Goal: Find contact information: Find contact information

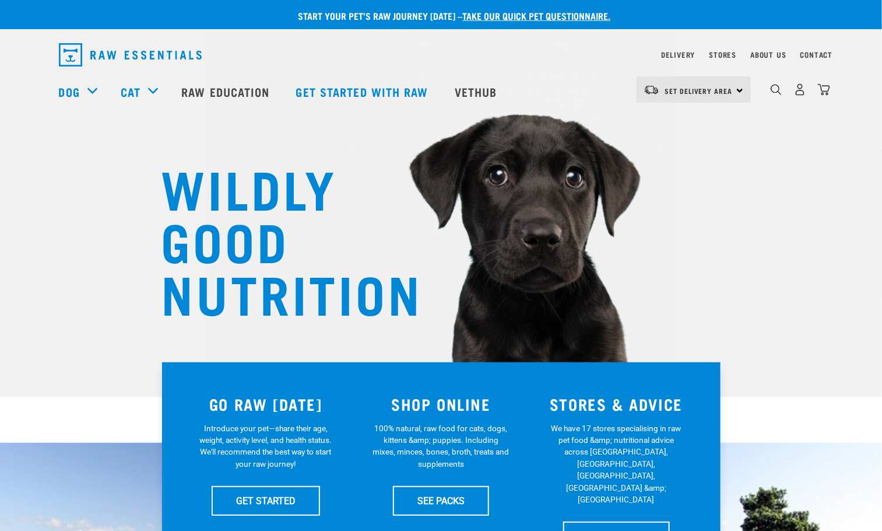
click at [811, 45] on nav "Delivery Stores About Us Contact" at bounding box center [442, 54] width 784 height 33
click at [810, 57] on link "Contact" at bounding box center [817, 54] width 33 height 4
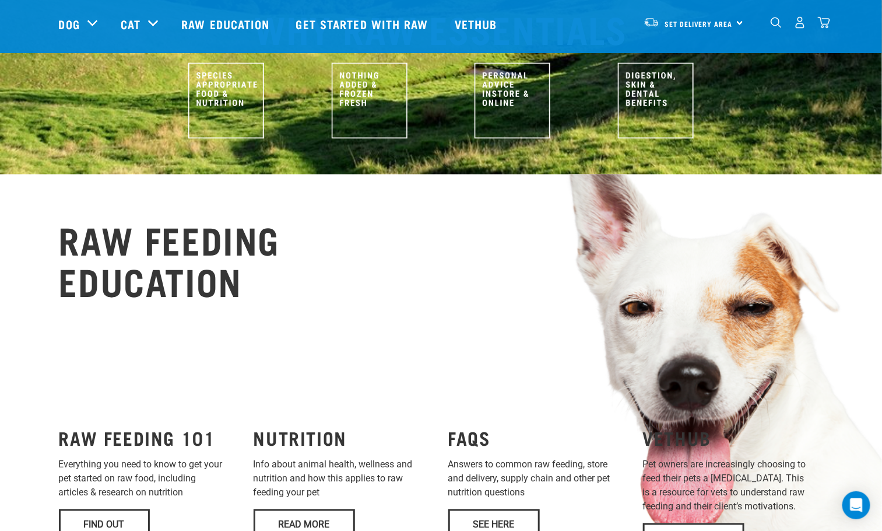
scroll to position [834, 0]
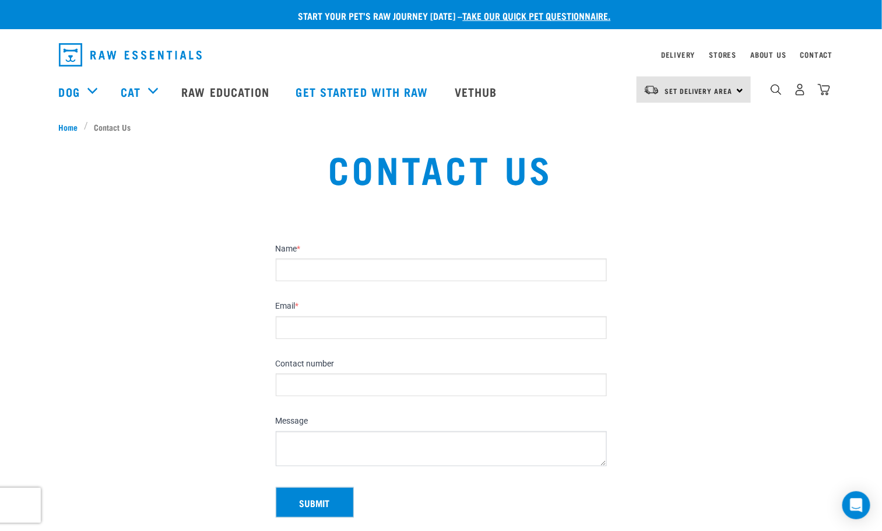
click at [158, 48] on img "dropdown navigation" at bounding box center [130, 54] width 143 height 23
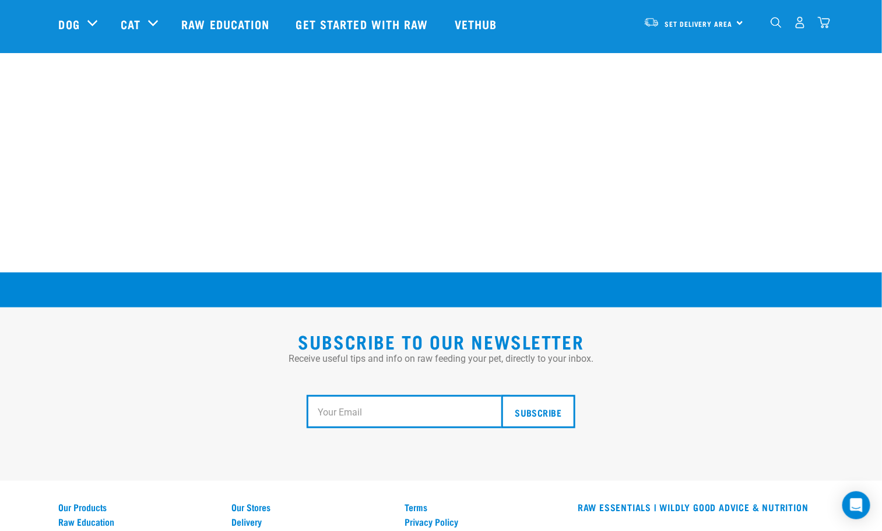
scroll to position [2077, 0]
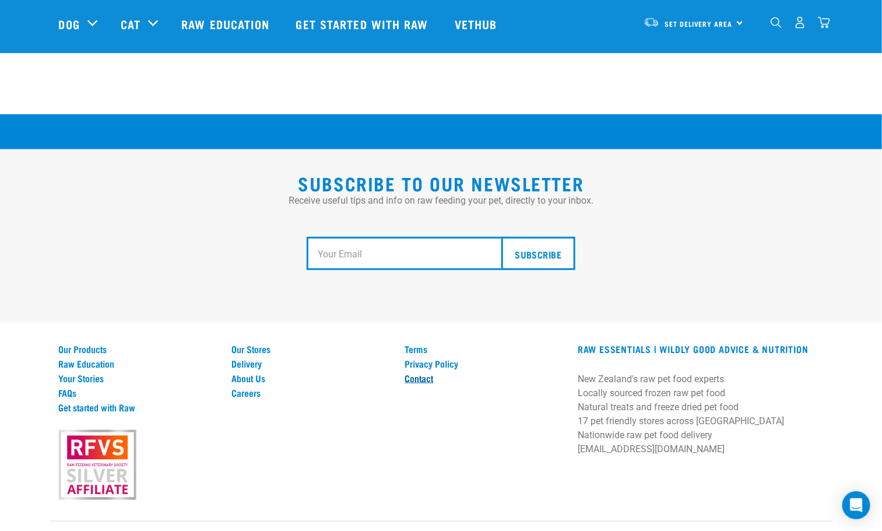
click at [409, 373] on link "Contact" at bounding box center [484, 378] width 159 height 10
